Goal: Transaction & Acquisition: Purchase product/service

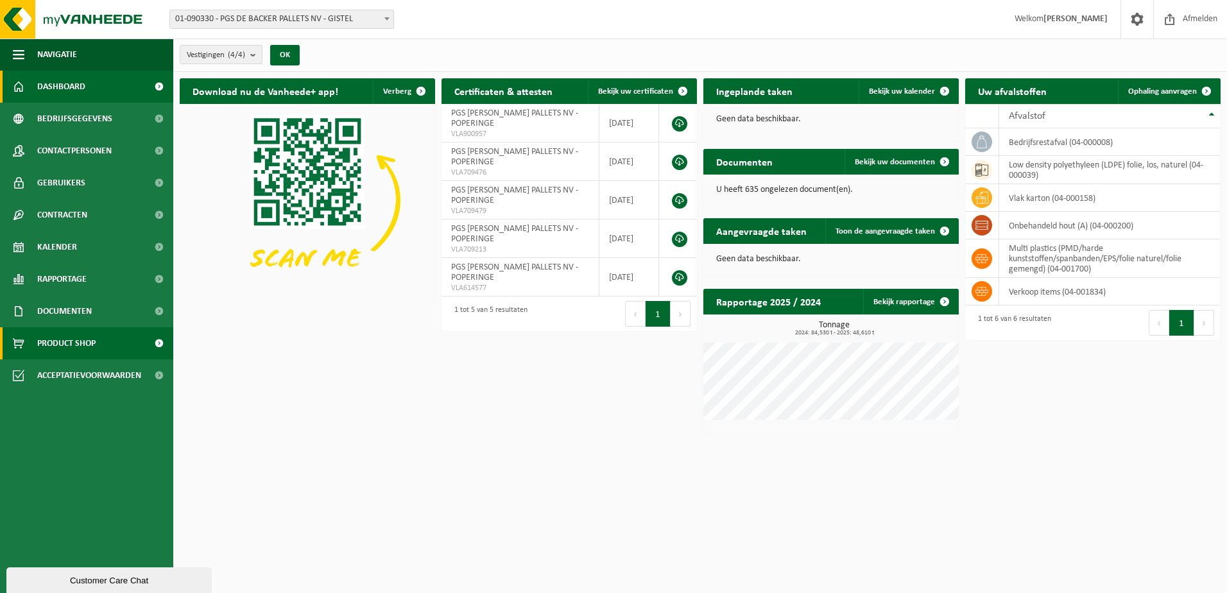
click at [62, 335] on span "Product Shop" at bounding box center [66, 343] width 58 height 32
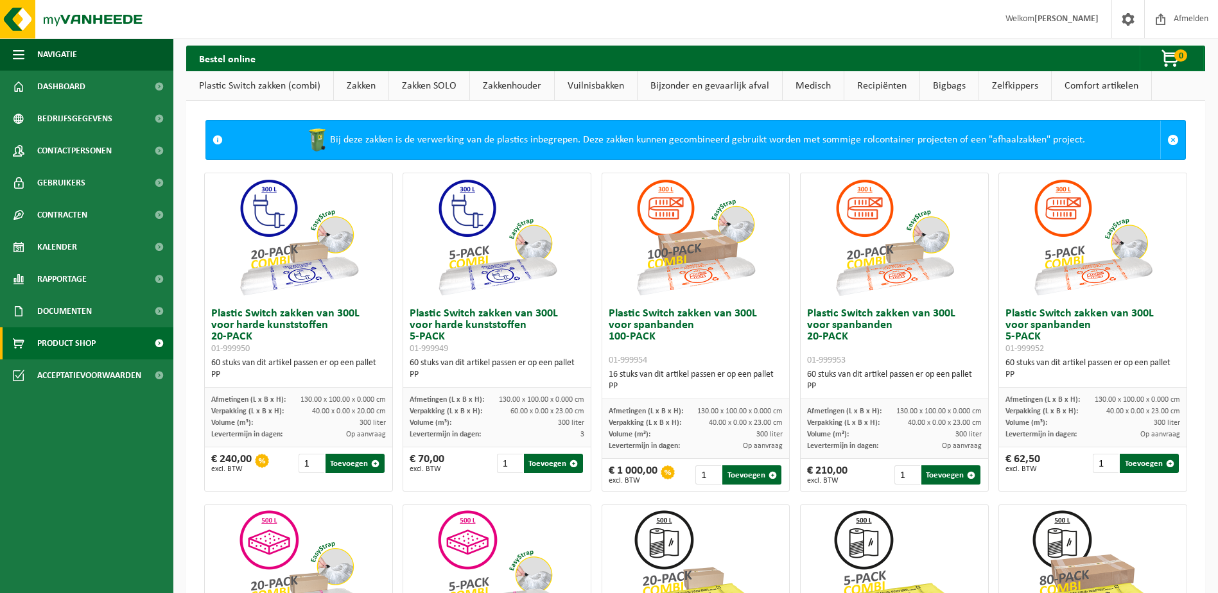
click at [426, 88] on link "Zakken SOLO" at bounding box center [429, 86] width 80 height 30
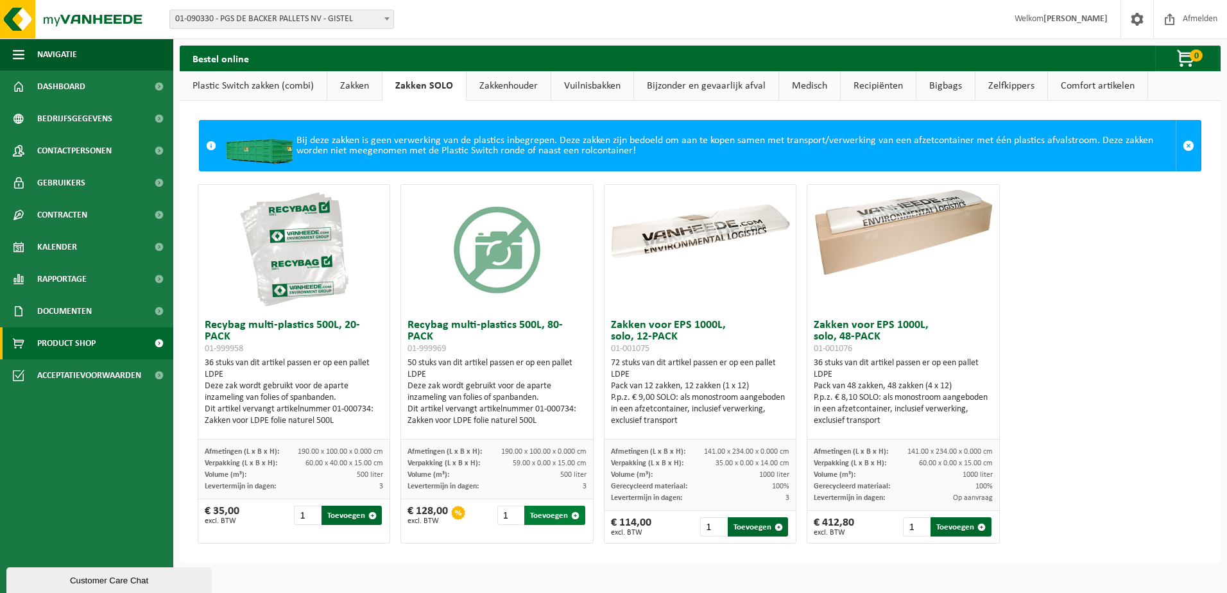
click at [573, 514] on span "button" at bounding box center [575, 516] width 8 height 8
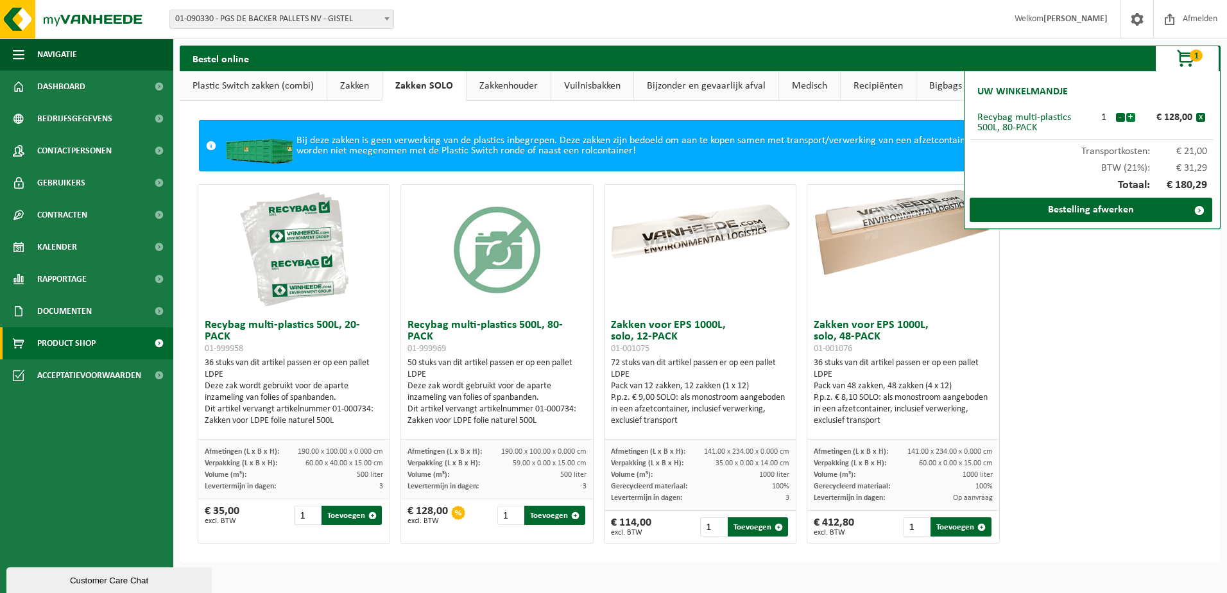
click at [1130, 118] on button "+" at bounding box center [1130, 117] width 9 height 9
click at [1078, 204] on link "Bestelling afwerken" at bounding box center [1091, 210] width 243 height 24
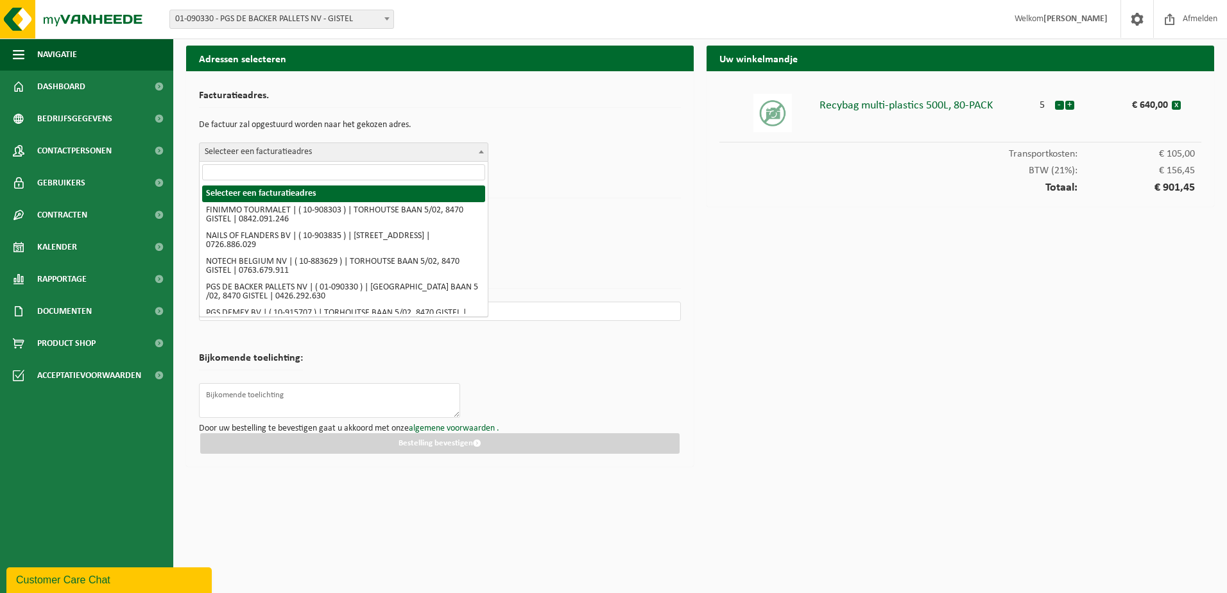
click at [483, 150] on span at bounding box center [481, 151] width 13 height 17
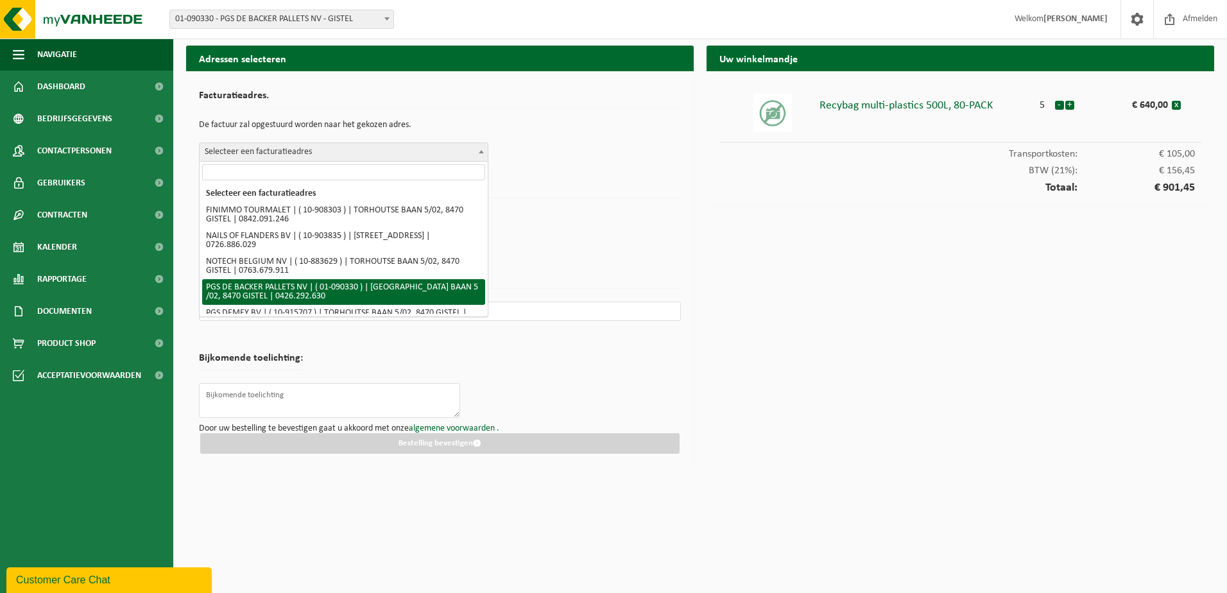
select select "13758"
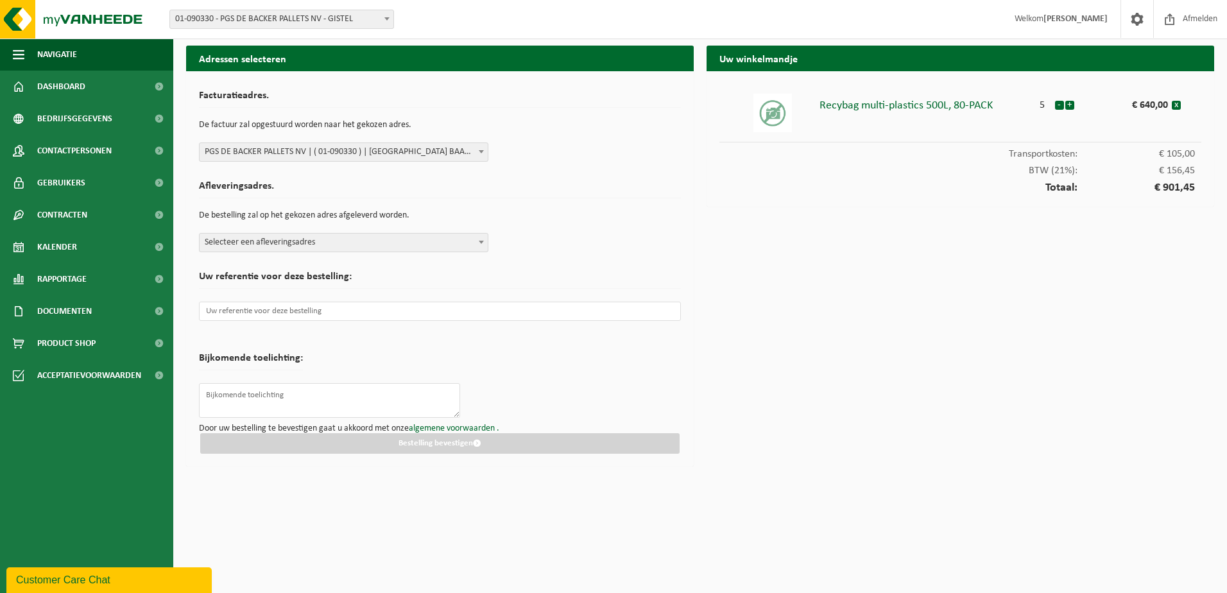
click at [482, 243] on b at bounding box center [481, 242] width 5 height 3
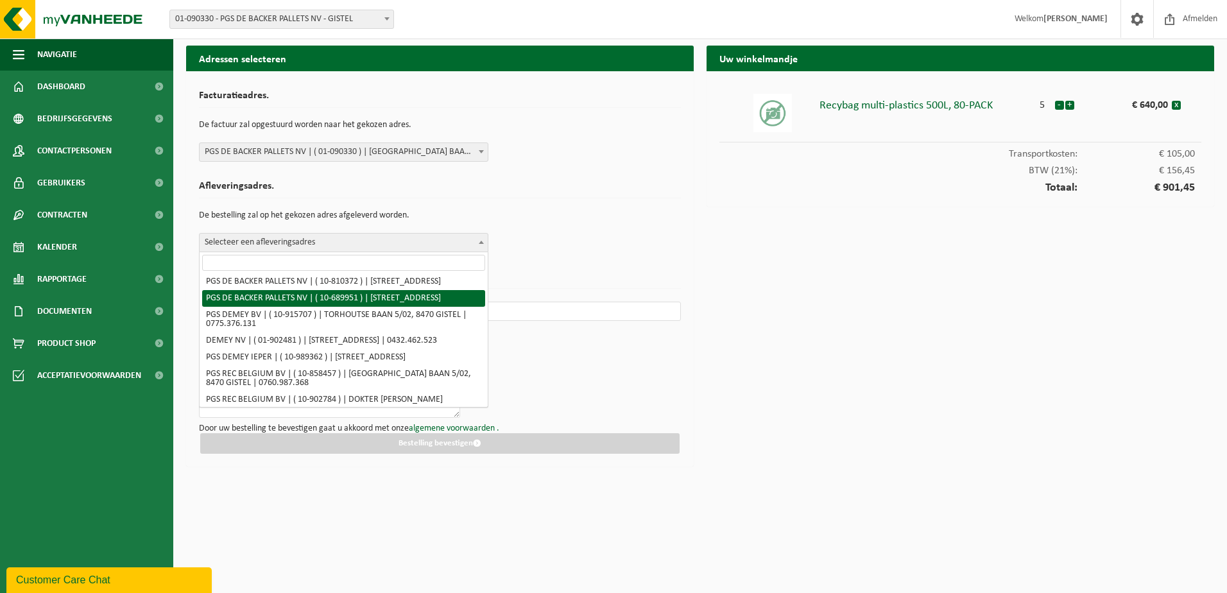
scroll to position [193, 0]
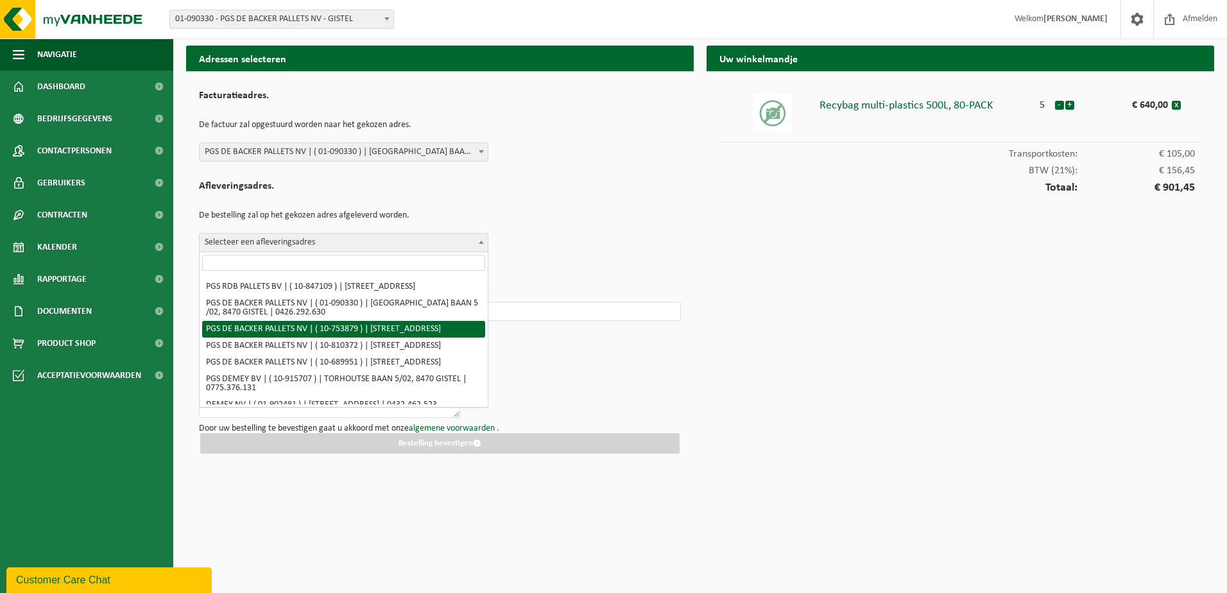
select select "13768"
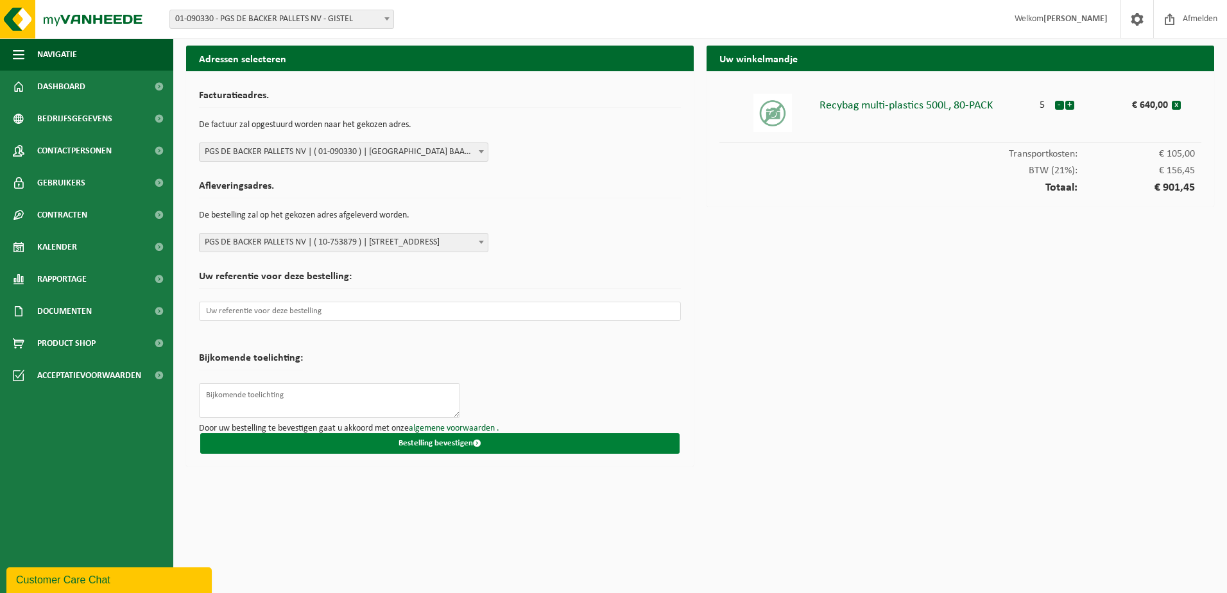
click at [461, 437] on button "Bestelling bevestigen" at bounding box center [439, 443] width 479 height 21
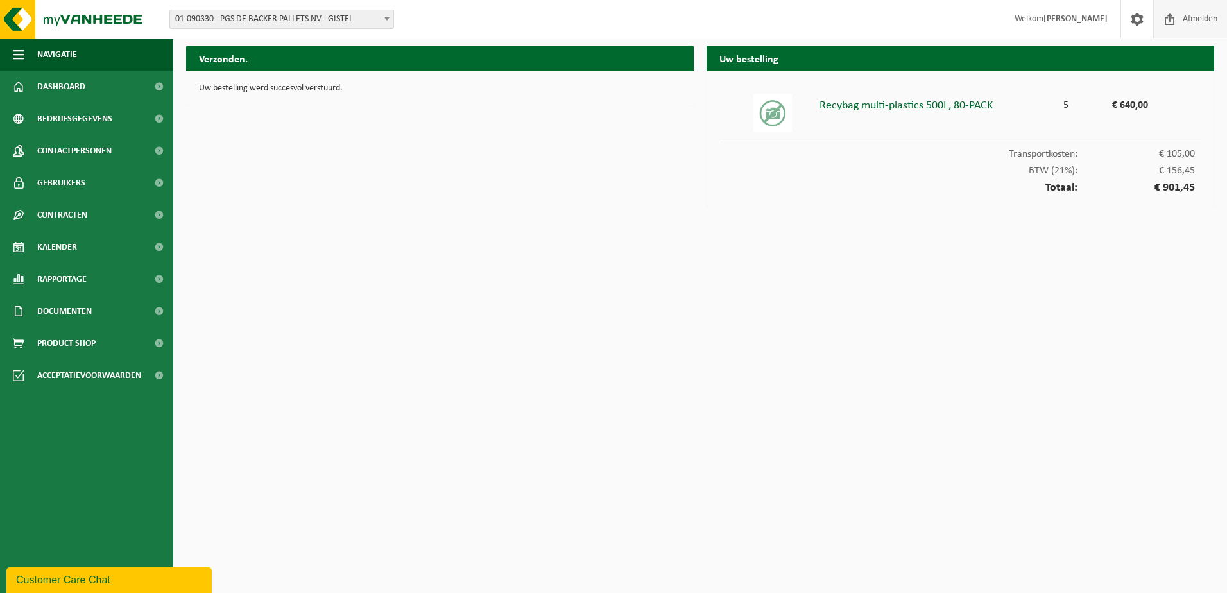
click at [1193, 15] on span "Afmelden" at bounding box center [1200, 19] width 41 height 38
